Goal: Information Seeking & Learning: Find specific fact

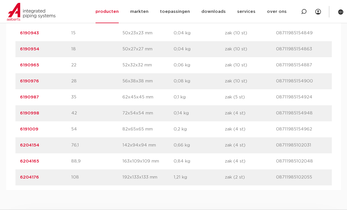
scroll to position [429, 0]
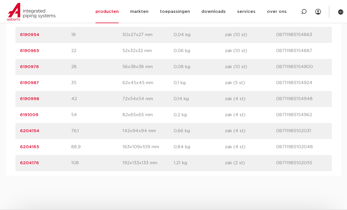
drag, startPoint x: 40, startPoint y: 97, endPoint x: 19, endPoint y: 95, distance: 20.8
click at [19, 95] on div "artikelnummer 6190998 afmeting 42 afmetingen 72x54x54 mm gewicht 0,14 kg verpak…" at bounding box center [173, 99] width 316 height 16
copy link "6190998"
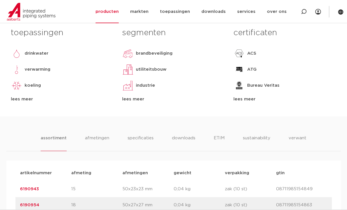
scroll to position [257, 0]
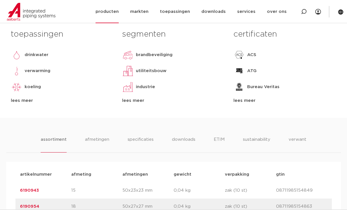
click at [113, 11] on link "producten" at bounding box center [106, 11] width 23 height 23
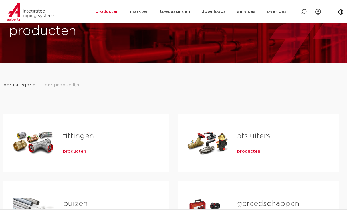
scroll to position [29, 0]
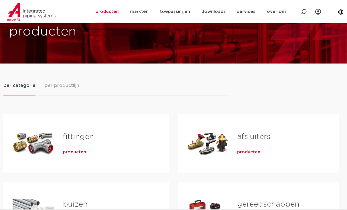
click at [77, 135] on link "fittingen" at bounding box center [78, 136] width 31 height 7
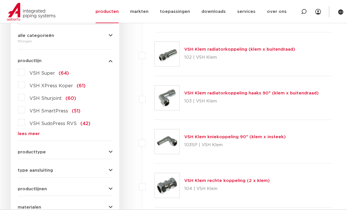
scroll to position [137, 0]
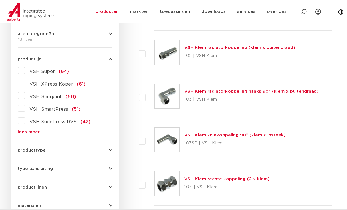
click at [25, 72] on label "VSH Super (64)" at bounding box center [47, 70] width 44 height 9
click at [0, 0] on input "VSH Super (64)" at bounding box center [0, 0] width 0 height 0
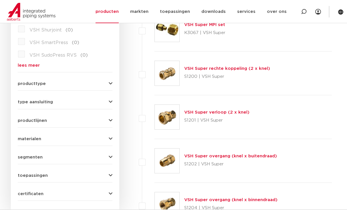
scroll to position [212, 0]
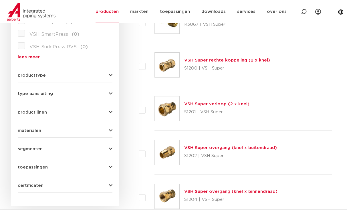
click at [200, 61] on link "VSH Super rechte koppeling (2 x knel)" at bounding box center [227, 60] width 86 height 4
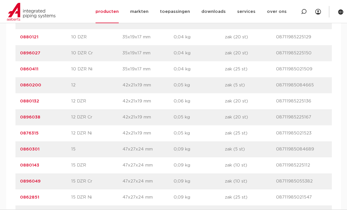
scroll to position [457, 0]
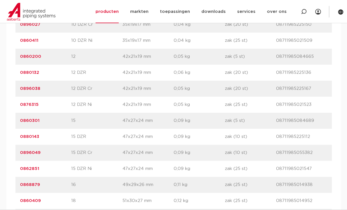
click at [31, 56] on link "0860200" at bounding box center [30, 56] width 21 height 4
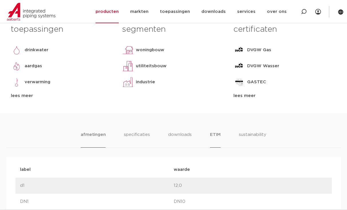
scroll to position [286, 0]
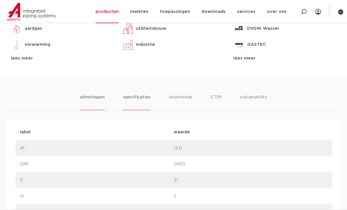
click at [140, 100] on li "specificaties" at bounding box center [136, 102] width 27 height 16
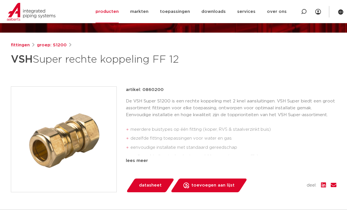
scroll to position [57, 0]
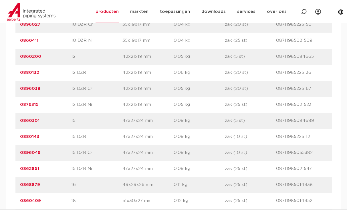
click at [32, 121] on link "0860301" at bounding box center [29, 120] width 19 height 4
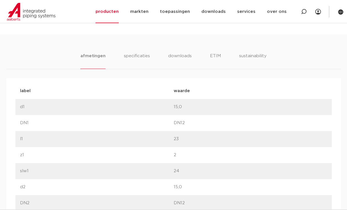
scroll to position [343, 0]
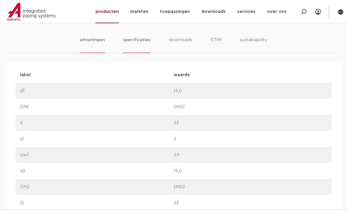
click at [138, 42] on li "specificaties" at bounding box center [136, 45] width 27 height 16
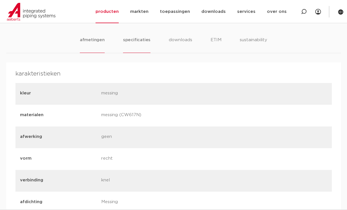
click at [90, 38] on li "afmetingen" at bounding box center [92, 45] width 25 height 16
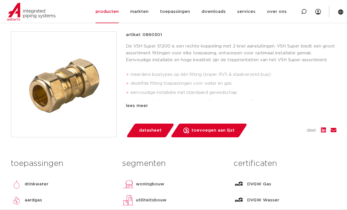
scroll to position [29, 0]
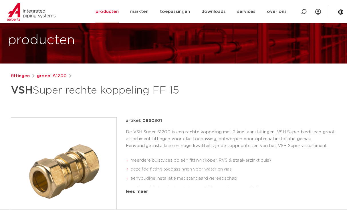
drag, startPoint x: 162, startPoint y: 118, endPoint x: 145, endPoint y: 118, distance: 16.3
click at [145, 118] on div "artikel: 0860301" at bounding box center [231, 120] width 210 height 7
drag, startPoint x: 148, startPoint y: 120, endPoint x: 145, endPoint y: 123, distance: 3.7
click at [145, 123] on p "artikel: 0860301" at bounding box center [144, 120] width 36 height 7
drag, startPoint x: 141, startPoint y: 120, endPoint x: 161, endPoint y: 121, distance: 20.0
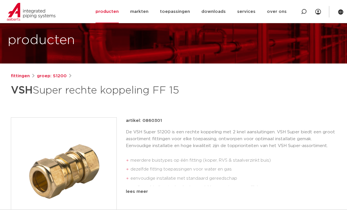
click at [161, 121] on div "artikel: 0860301" at bounding box center [231, 120] width 210 height 7
copy p "0860301"
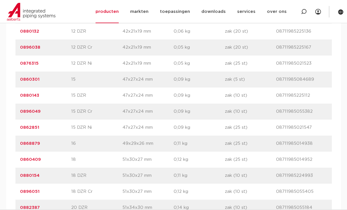
scroll to position [515, 0]
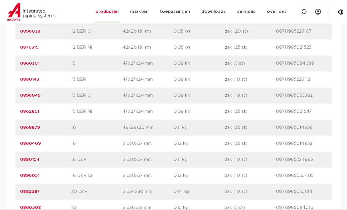
click at [35, 143] on link "0860409" at bounding box center [30, 143] width 21 height 4
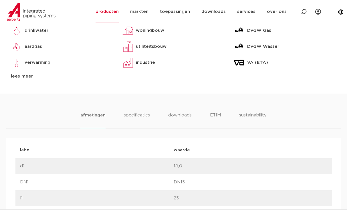
scroll to position [286, 0]
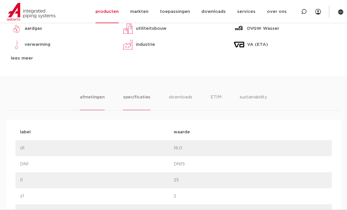
click at [140, 98] on li "specificaties" at bounding box center [136, 102] width 27 height 16
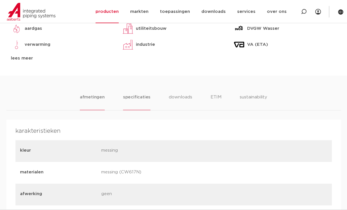
click at [102, 99] on li "afmetingen" at bounding box center [92, 102] width 25 height 16
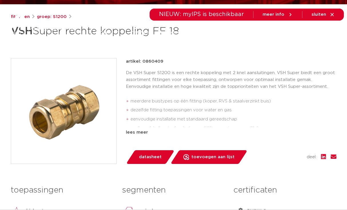
scroll to position [0, 0]
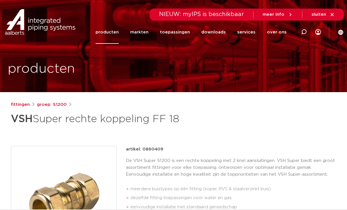
drag, startPoint x: 158, startPoint y: 150, endPoint x: 142, endPoint y: 150, distance: 16.3
click at [142, 150] on p "artikel: 0860409" at bounding box center [144, 149] width 37 height 7
copy p "086040"
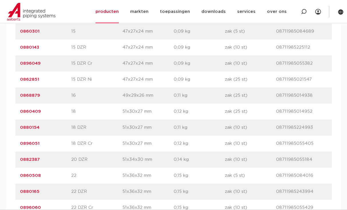
scroll to position [572, 0]
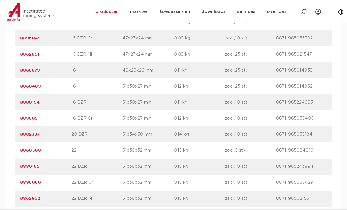
click at [32, 150] on link "0860508" at bounding box center [30, 150] width 21 height 4
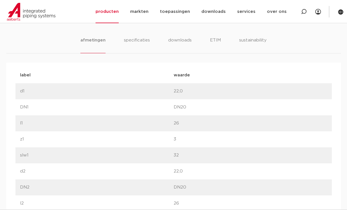
scroll to position [343, 0]
click at [135, 41] on li "specificaties" at bounding box center [136, 45] width 27 height 16
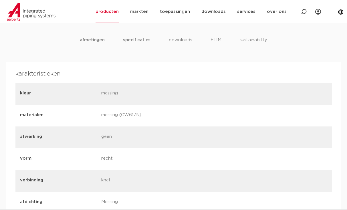
click at [98, 41] on li "afmetingen" at bounding box center [92, 45] width 25 height 16
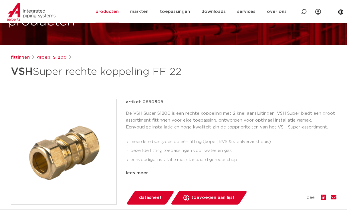
scroll to position [57, 0]
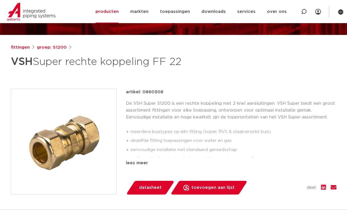
drag, startPoint x: 158, startPoint y: 93, endPoint x: 143, endPoint y: 91, distance: 15.3
click at [143, 91] on p "artikel: 0860508" at bounding box center [144, 92] width 37 height 7
copy p "086050"
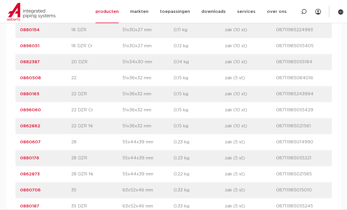
scroll to position [686, 0]
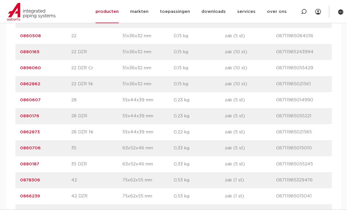
click at [36, 100] on link "0860607" at bounding box center [30, 100] width 21 height 4
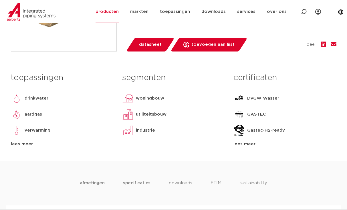
click at [139, 182] on li "specificaties" at bounding box center [136, 188] width 27 height 16
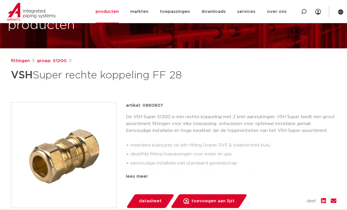
scroll to position [29, 0]
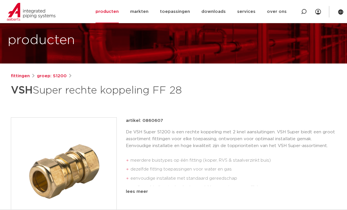
click at [157, 121] on p "artikel: 0860607" at bounding box center [144, 120] width 37 height 7
drag, startPoint x: 159, startPoint y: 121, endPoint x: 142, endPoint y: 120, distance: 16.9
click at [142, 120] on p "artikel: 0860607" at bounding box center [144, 120] width 37 height 7
copy p "086060"
